Goal: Task Accomplishment & Management: Manage account settings

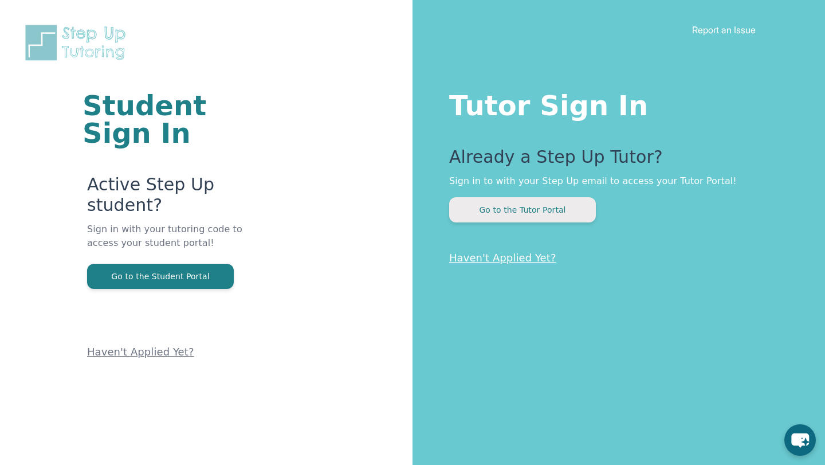
click at [523, 211] on button "Go to the Tutor Portal" at bounding box center [522, 209] width 147 height 25
click at [532, 206] on button "Go to the Tutor Portal" at bounding box center [522, 209] width 147 height 25
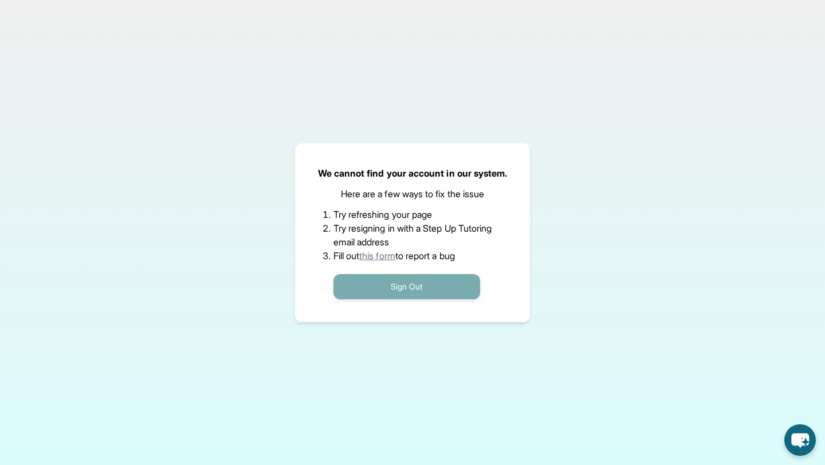
click at [445, 286] on button "Sign Out" at bounding box center [407, 286] width 147 height 25
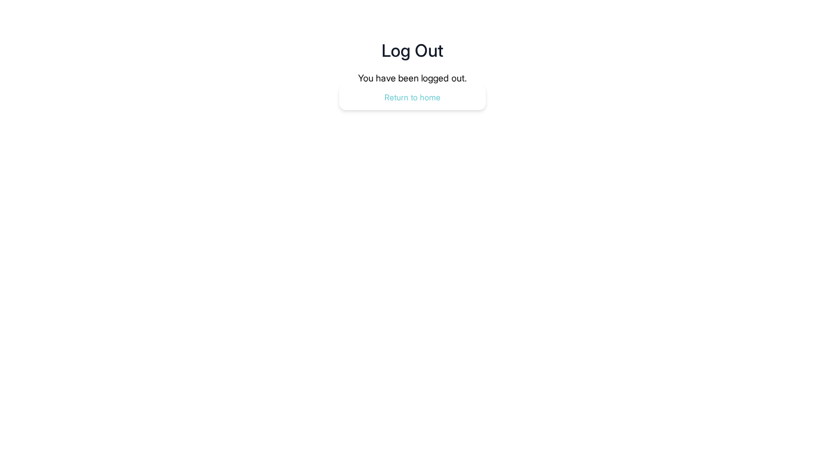
click at [418, 95] on button "Return to home" at bounding box center [412, 97] width 147 height 25
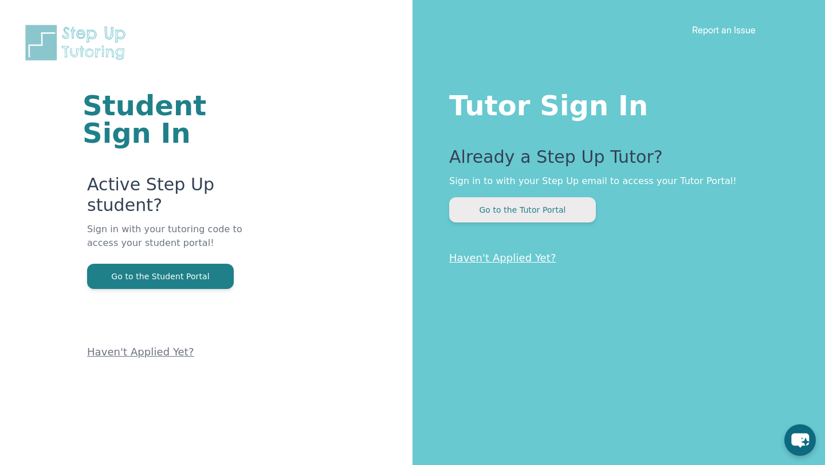
click at [527, 206] on button "Go to the Tutor Portal" at bounding box center [522, 209] width 147 height 25
click at [529, 208] on button "Go to the Tutor Portal" at bounding box center [522, 209] width 147 height 25
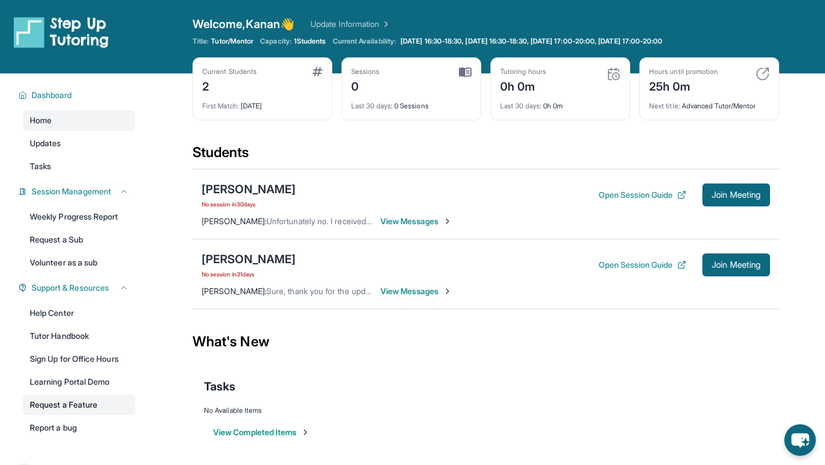
scroll to position [73, 0]
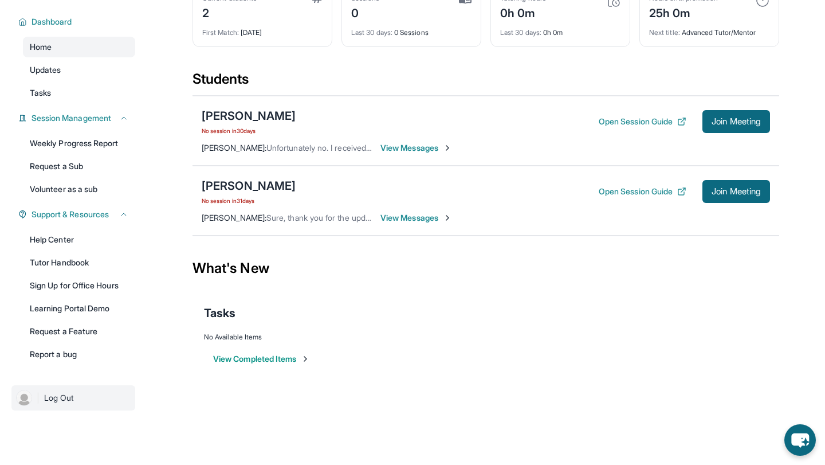
click at [69, 399] on span "Log Out" at bounding box center [59, 397] width 30 height 11
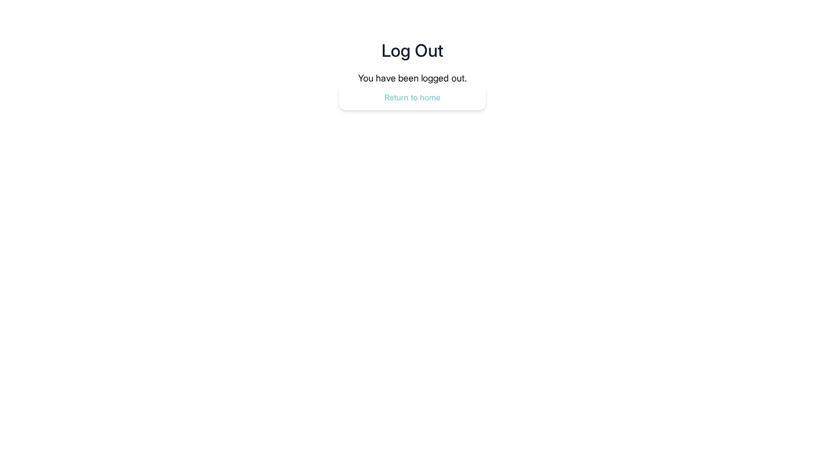
click at [407, 101] on button "Return to home" at bounding box center [412, 97] width 147 height 25
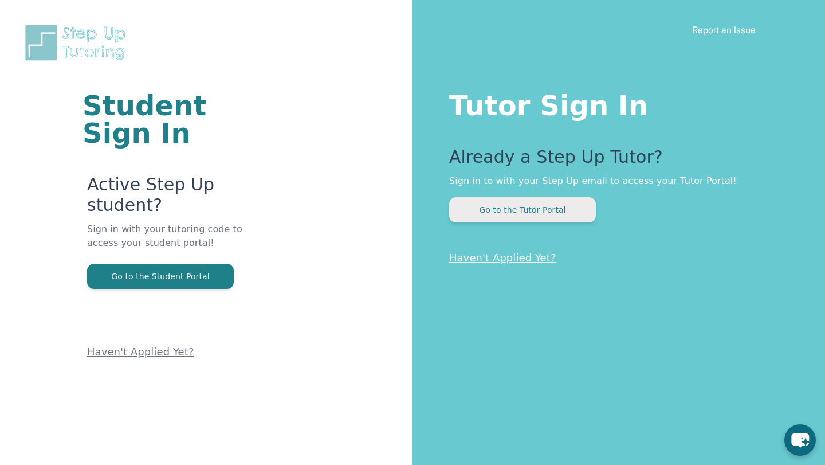
click at [494, 206] on button "Go to the Tutor Portal" at bounding box center [522, 209] width 147 height 25
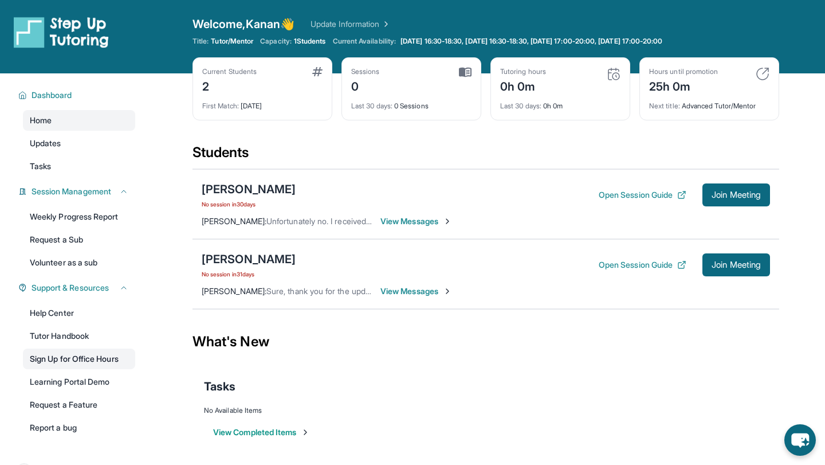
scroll to position [73, 0]
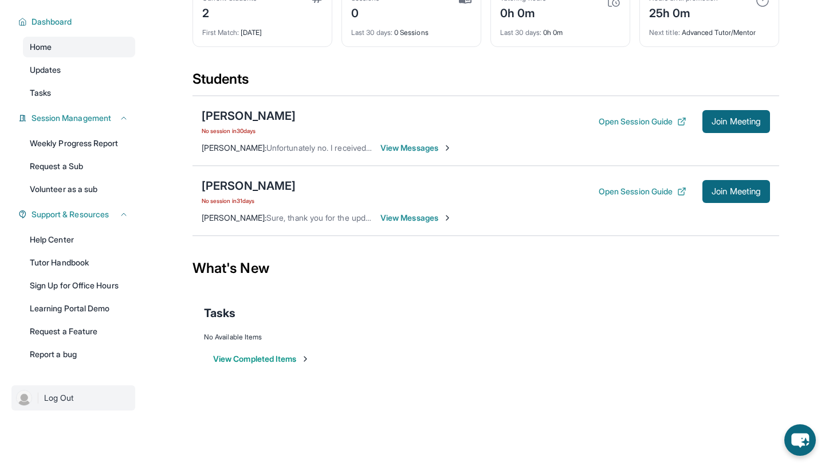
click at [65, 394] on span "Log Out" at bounding box center [59, 397] width 30 height 11
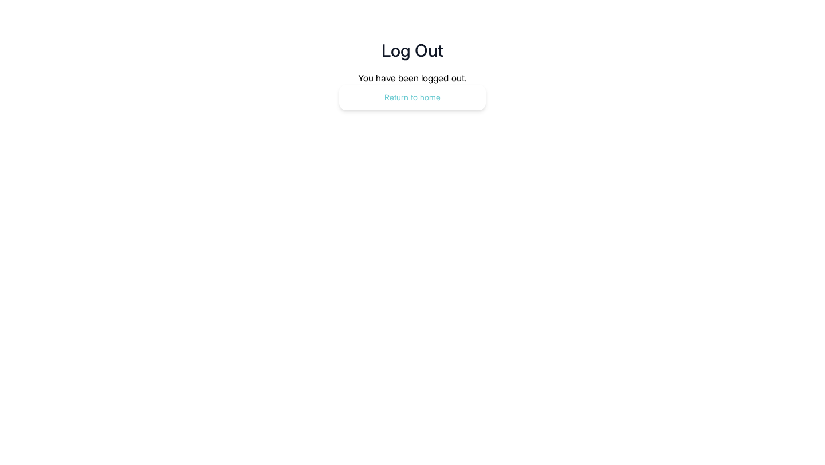
click at [416, 104] on button "Return to home" at bounding box center [412, 97] width 147 height 25
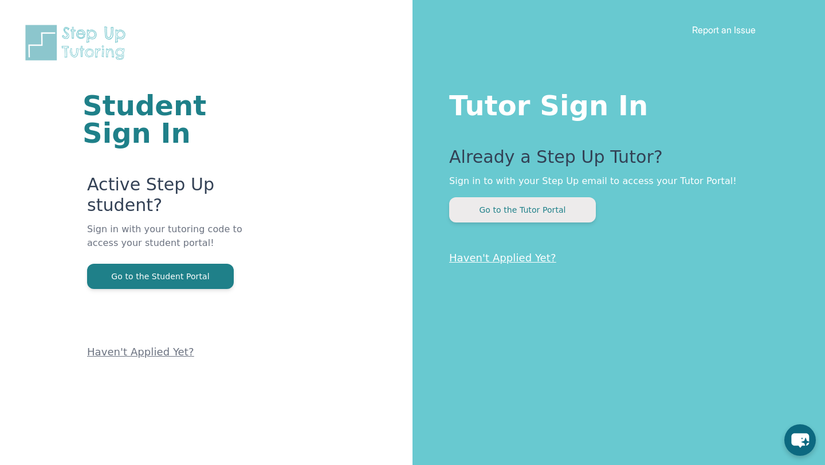
click at [500, 209] on button "Go to the Tutor Portal" at bounding box center [522, 209] width 147 height 25
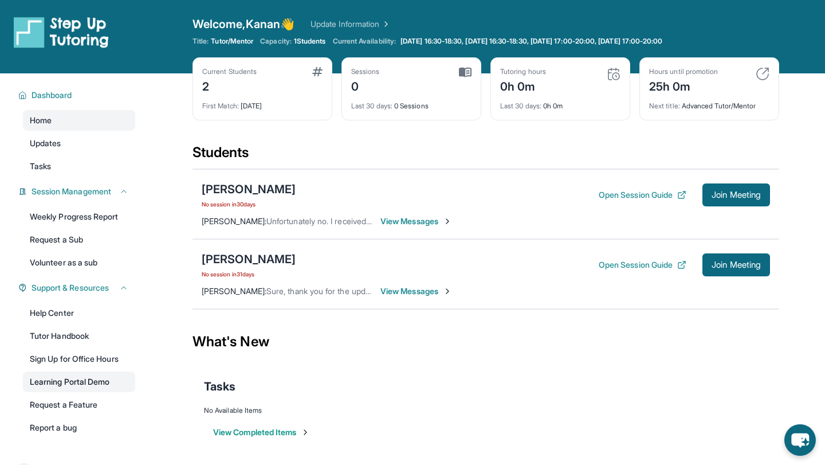
scroll to position [73, 0]
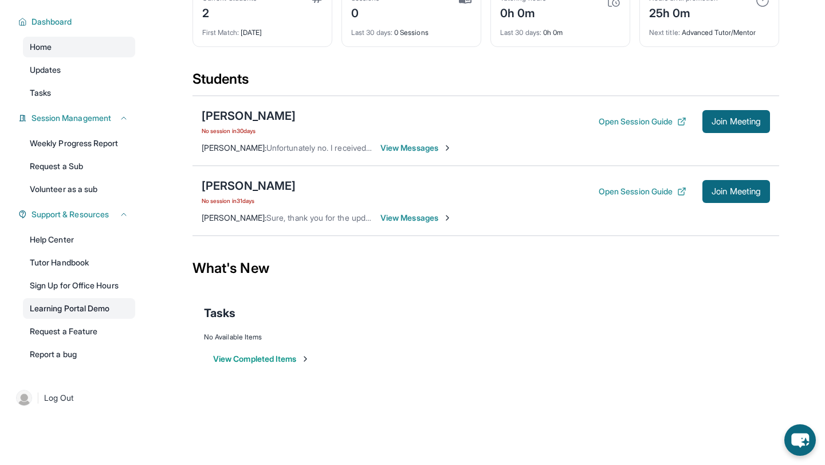
click at [68, 389] on link "| Log Out" at bounding box center [73, 397] width 124 height 25
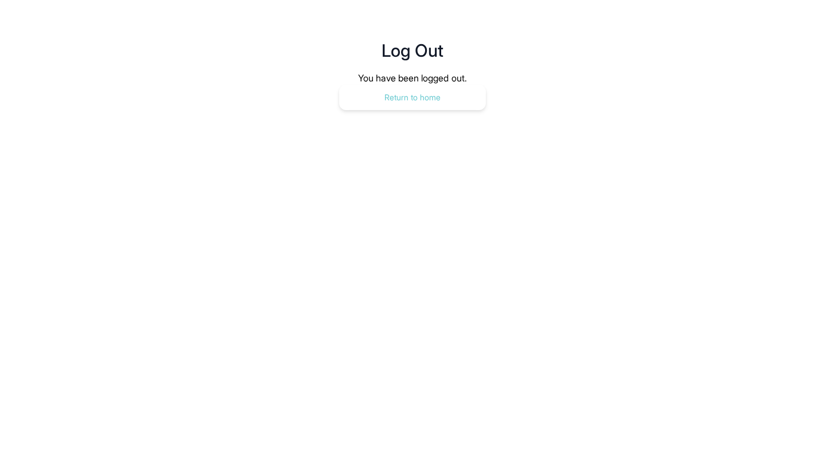
click at [446, 91] on button "Return to home" at bounding box center [412, 97] width 147 height 25
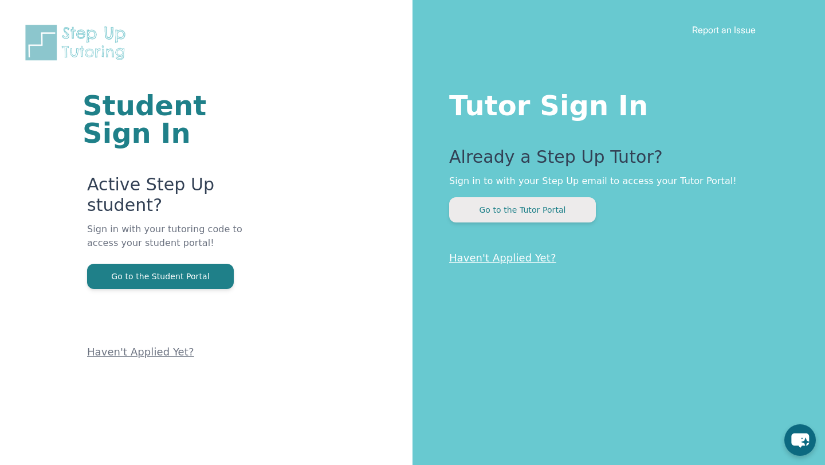
click at [518, 216] on button "Go to the Tutor Portal" at bounding box center [522, 209] width 147 height 25
click at [532, 208] on button "Go to the Tutor Portal" at bounding box center [522, 209] width 147 height 25
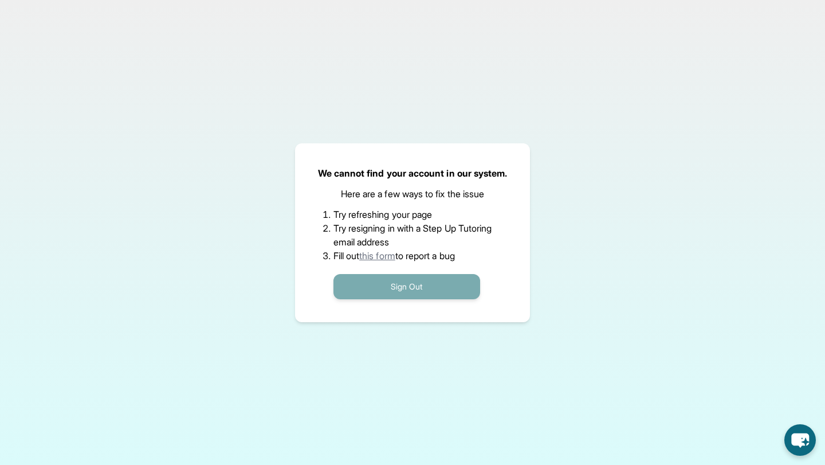
click at [435, 287] on button "Sign Out" at bounding box center [407, 286] width 147 height 25
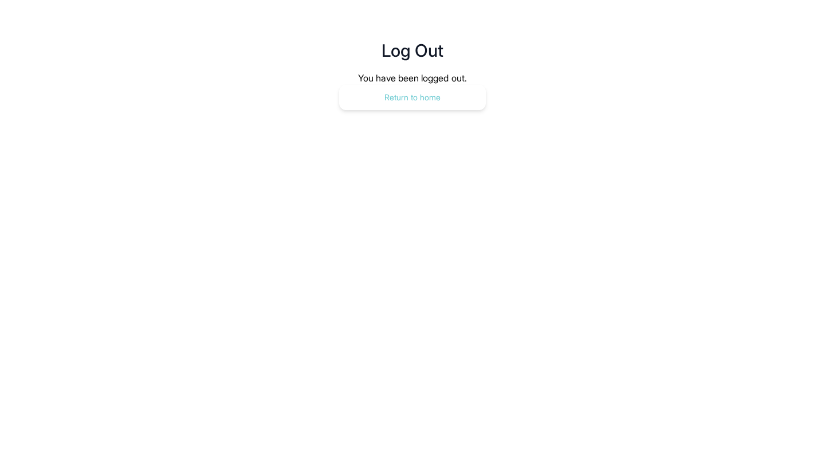
click at [421, 96] on button "Return to home" at bounding box center [412, 97] width 147 height 25
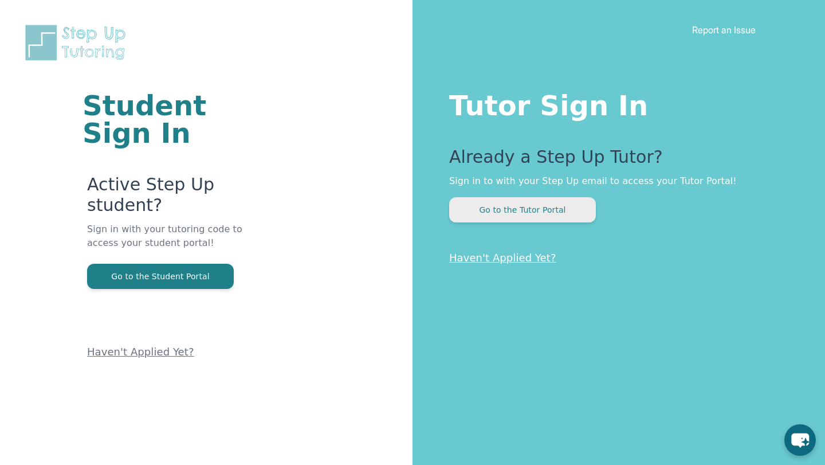
click at [514, 212] on button "Go to the Tutor Portal" at bounding box center [522, 209] width 147 height 25
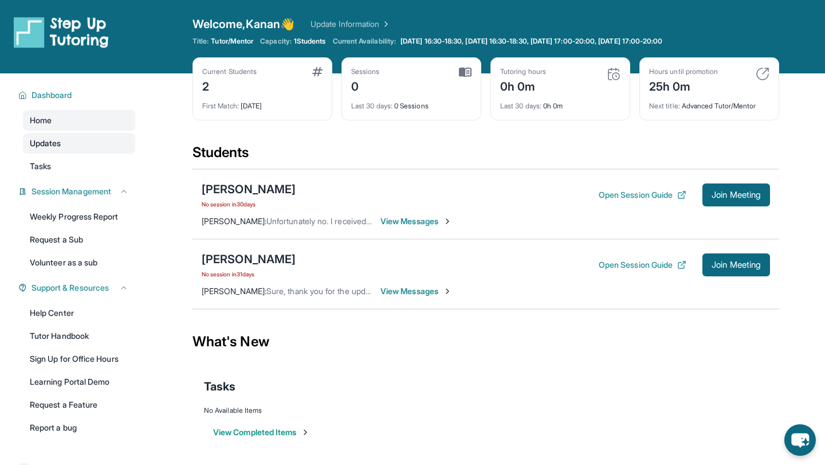
click at [60, 142] on span "Updates" at bounding box center [46, 143] width 32 height 11
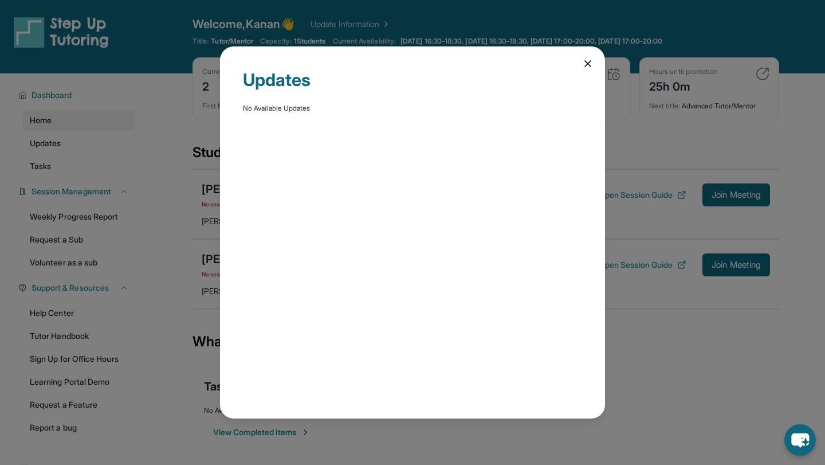
click at [590, 64] on icon at bounding box center [587, 63] width 11 height 11
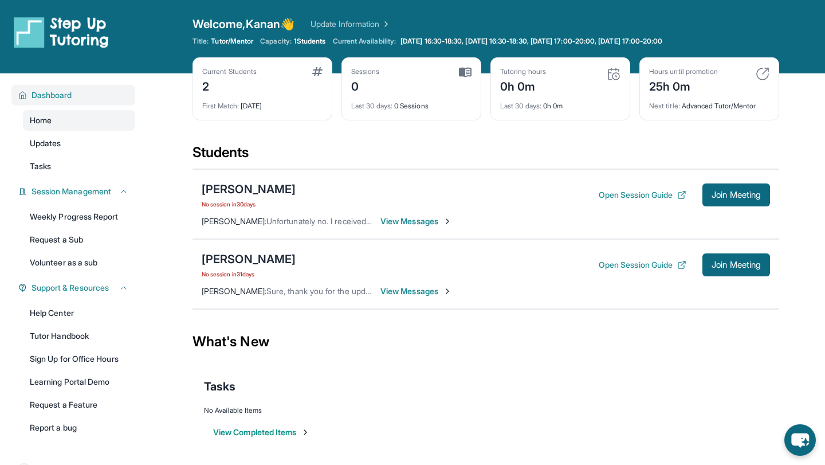
click at [61, 96] on span "Dashboard" at bounding box center [52, 94] width 41 height 11
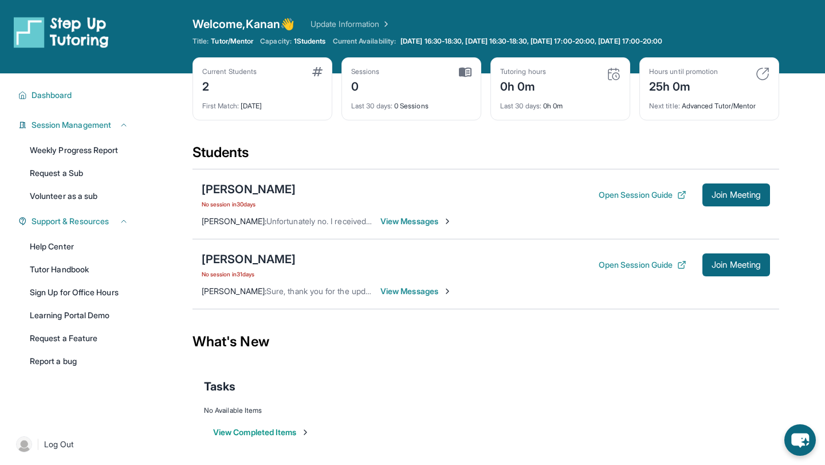
click at [363, 26] on link "Update Information" at bounding box center [351, 23] width 80 height 11
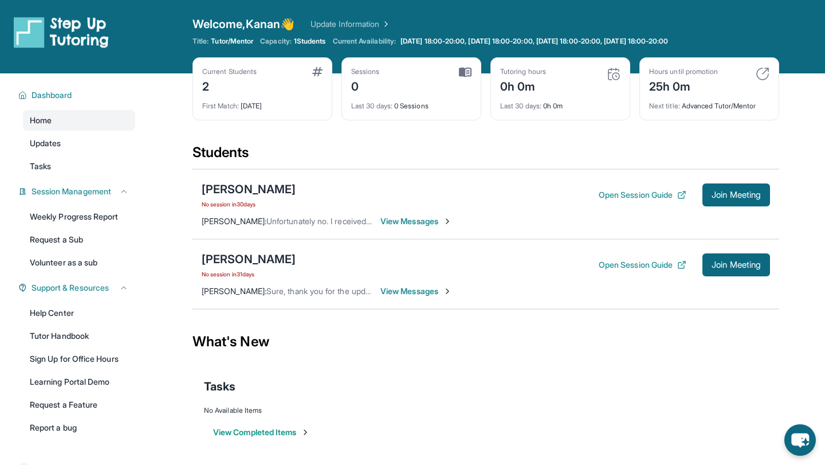
scroll to position [73, 0]
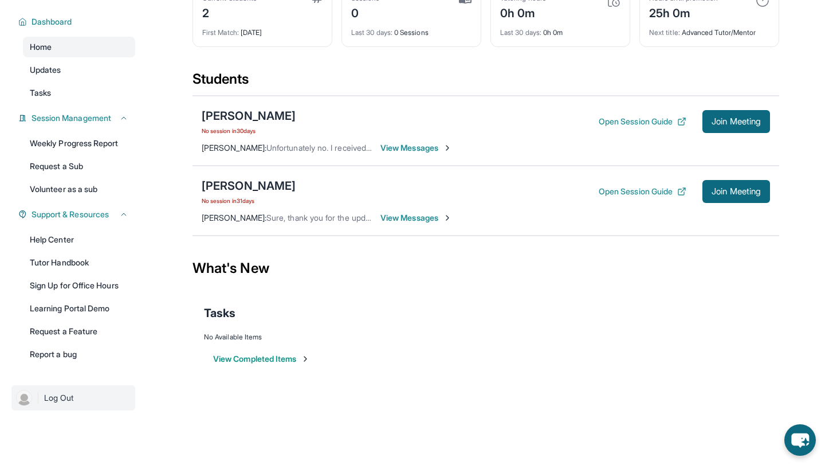
click at [69, 399] on span "Log Out" at bounding box center [59, 397] width 30 height 11
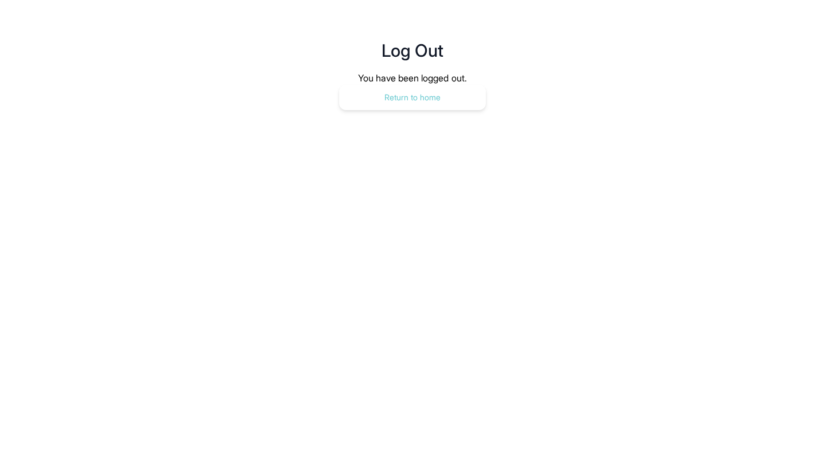
click at [405, 91] on button "Return to home" at bounding box center [412, 97] width 147 height 25
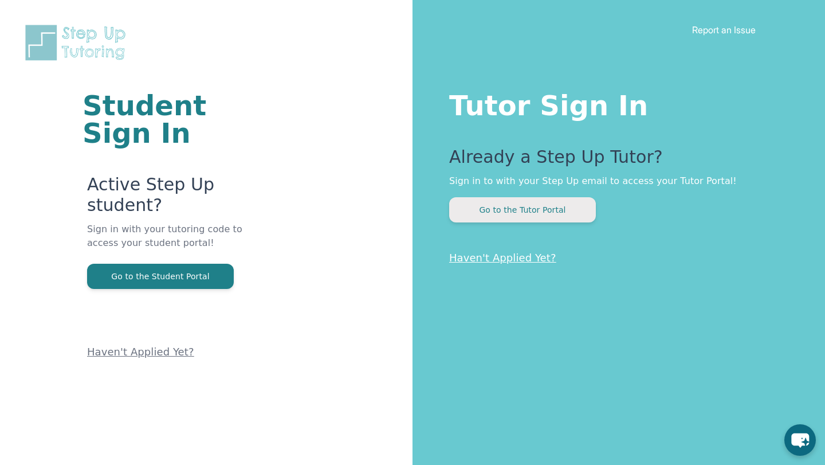
click at [519, 202] on button "Go to the Tutor Portal" at bounding box center [522, 209] width 147 height 25
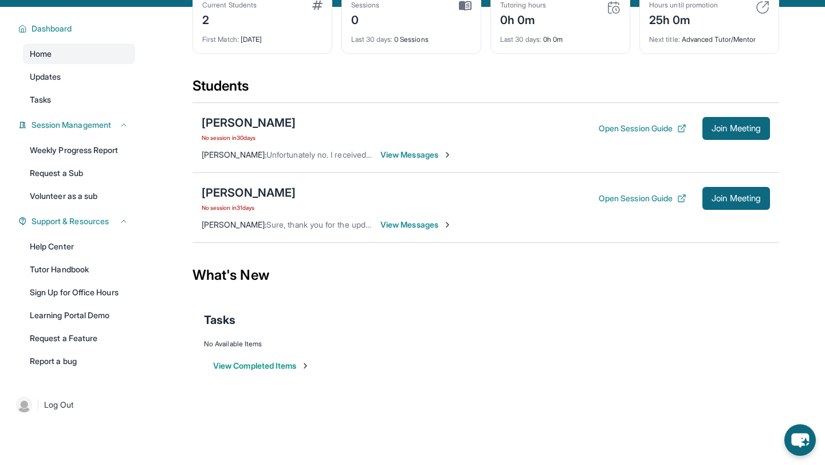
scroll to position [73, 0]
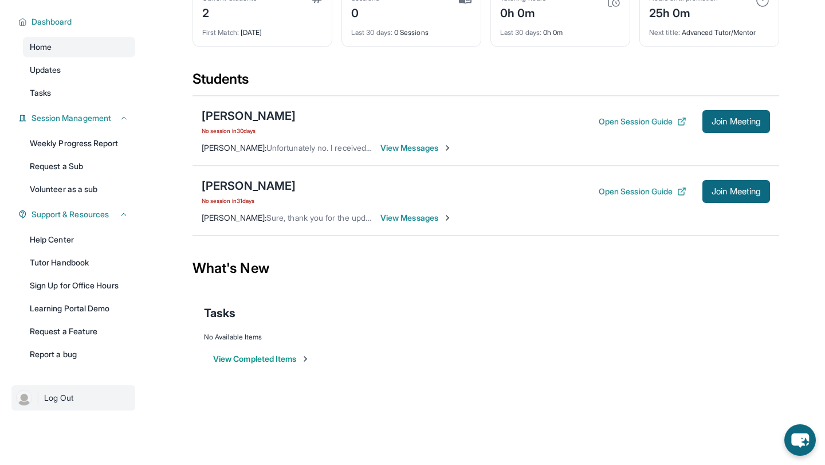
click at [71, 399] on span "Log Out" at bounding box center [59, 397] width 30 height 11
